Goal: Share content: Share content

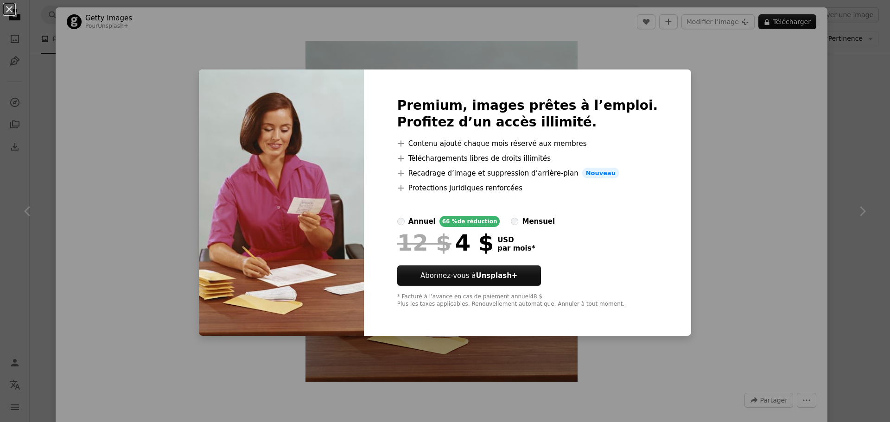
scroll to position [2409, 0]
click at [714, 118] on div "An X shape Premium, images prêtes à l’emploi. Profitez d’un accès illimité. A p…" at bounding box center [445, 211] width 890 height 422
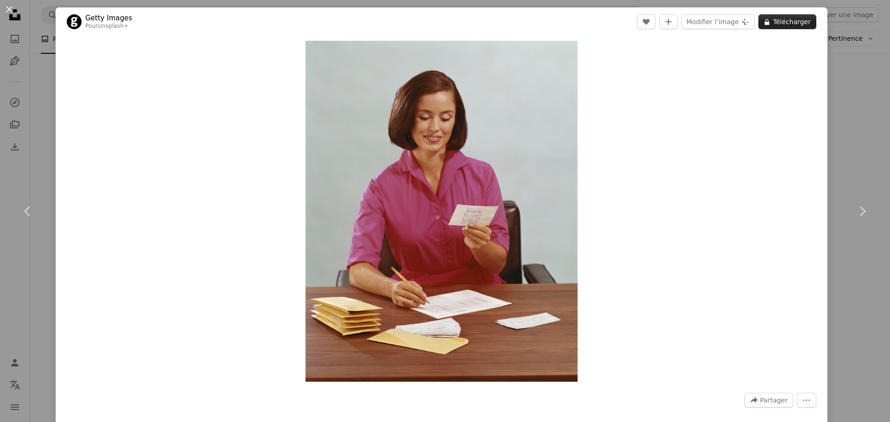
click at [782, 25] on button "A lock Télécharger" at bounding box center [787, 21] width 58 height 15
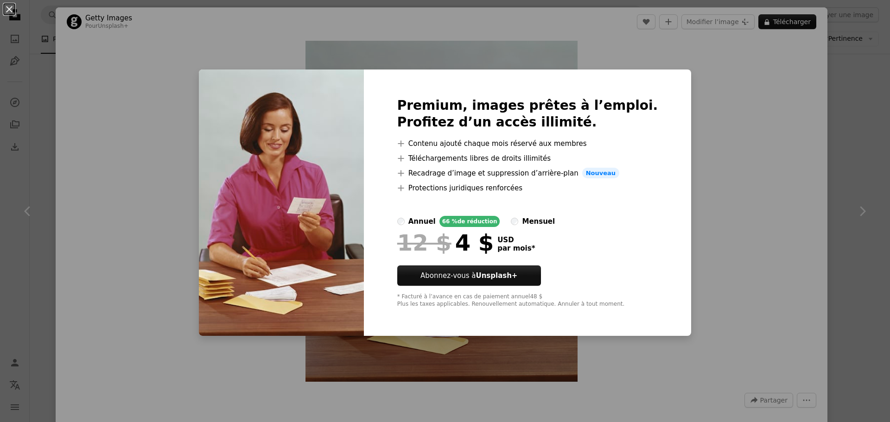
click at [713, 109] on div "An X shape Premium, images prêtes à l’emploi. Profitez d’un accès illimité. A p…" at bounding box center [445, 211] width 890 height 422
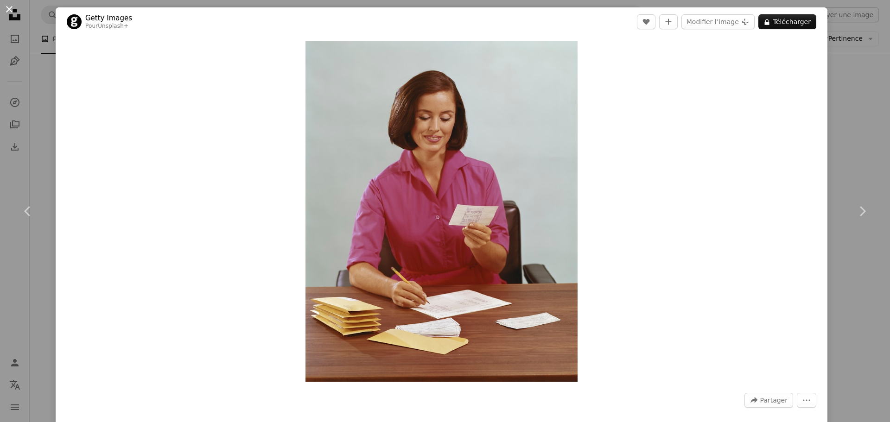
click at [10, 12] on button "An X shape" at bounding box center [9, 9] width 11 height 11
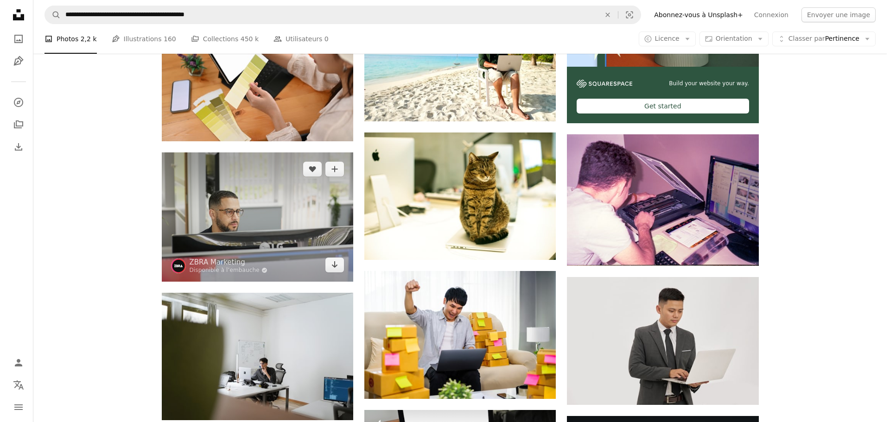
scroll to position [324, 0]
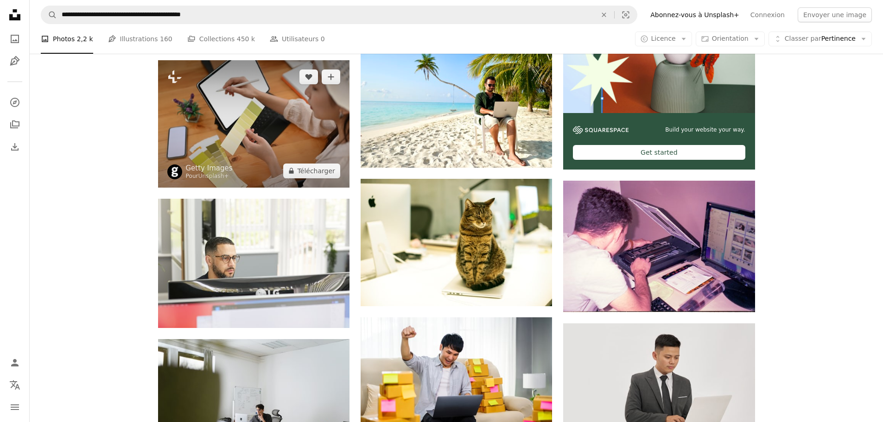
click at [277, 141] on img at bounding box center [253, 123] width 191 height 127
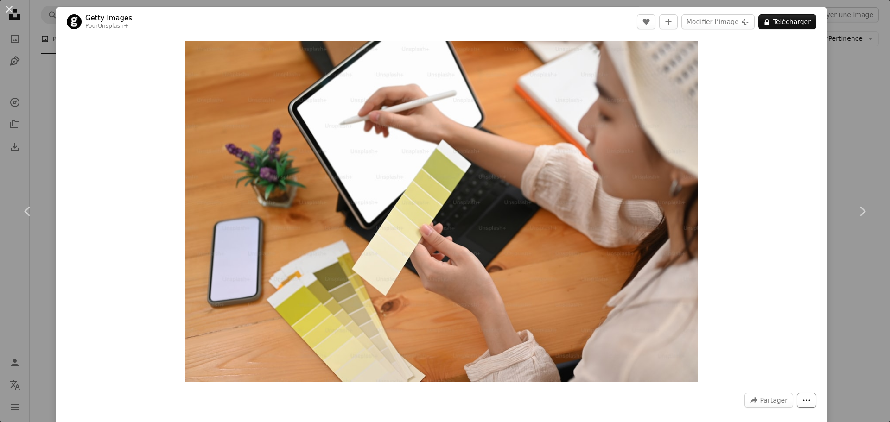
click at [802, 405] on button "More Actions" at bounding box center [805, 400] width 19 height 15
click at [762, 323] on dialog "An X shape Chevron left Chevron right Getty Images Pour Unsplash+ A heart A plu…" at bounding box center [445, 211] width 890 height 422
click at [760, 396] on span "Partager" at bounding box center [773, 400] width 27 height 14
click at [760, 398] on span "Partager" at bounding box center [773, 400] width 27 height 14
click at [745, 289] on link "Facebook icon Facebook" at bounding box center [744, 286] width 76 height 17
